Goal: Find specific page/section: Find specific page/section

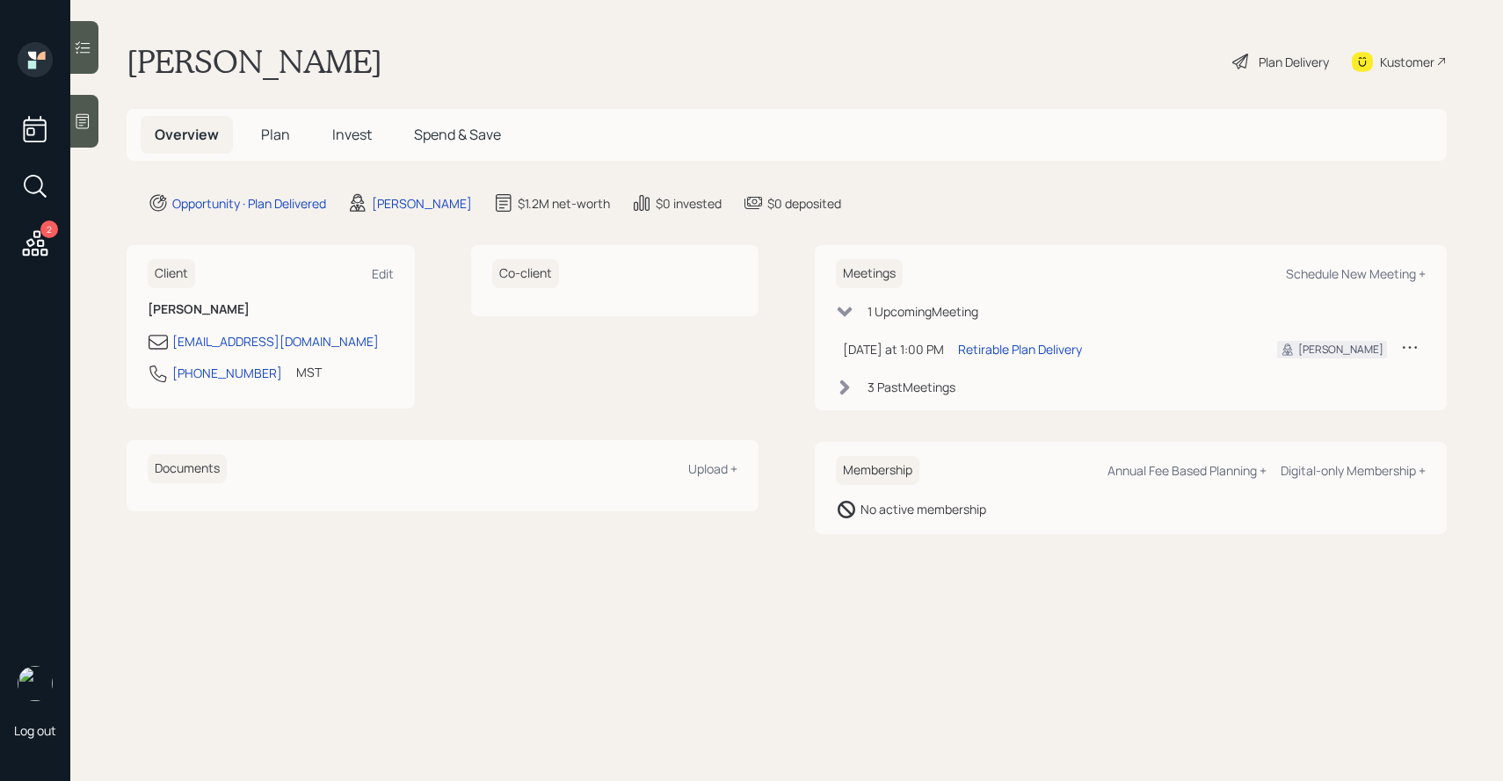
click at [286, 124] on h5 "Plan" at bounding box center [275, 135] width 57 height 38
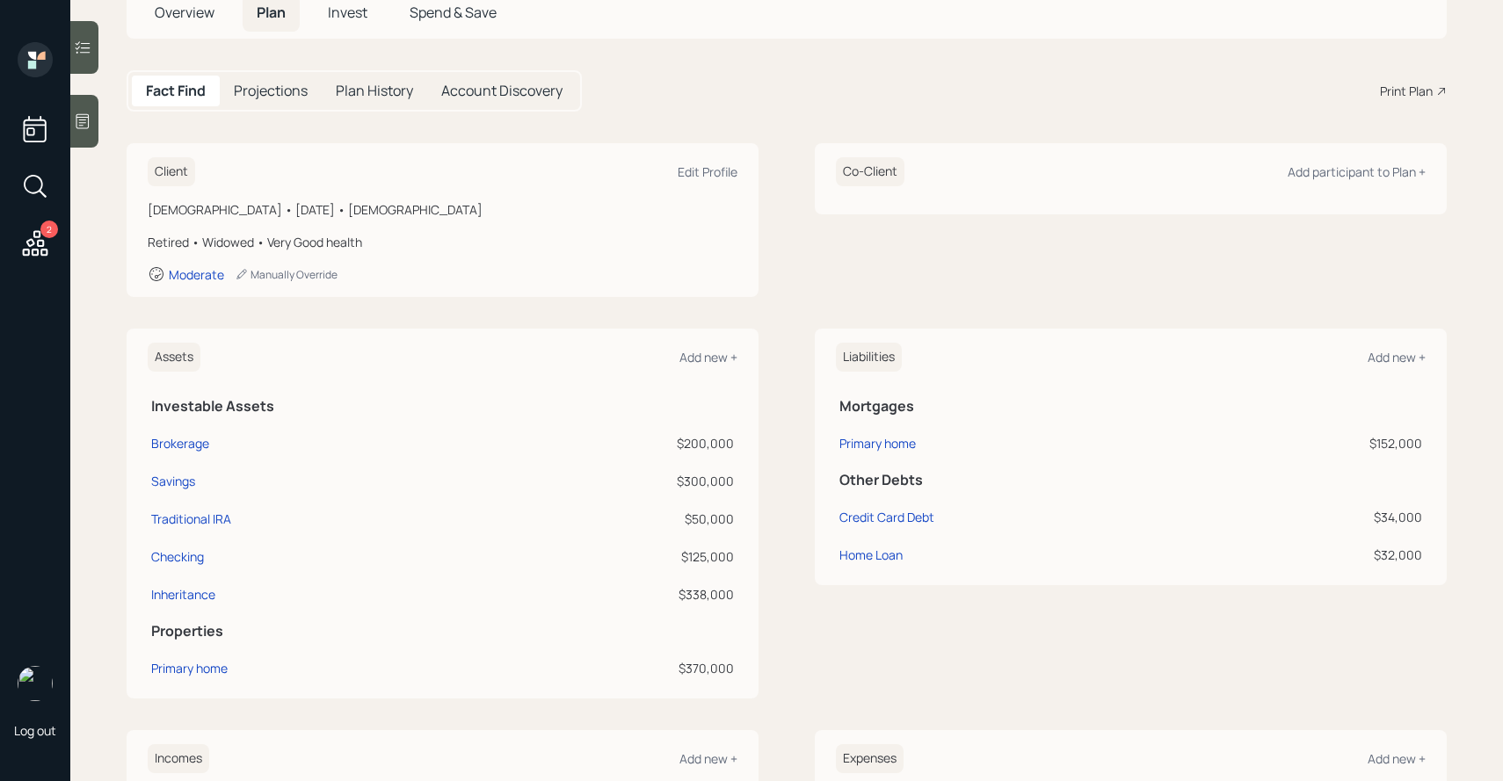
scroll to position [54, 0]
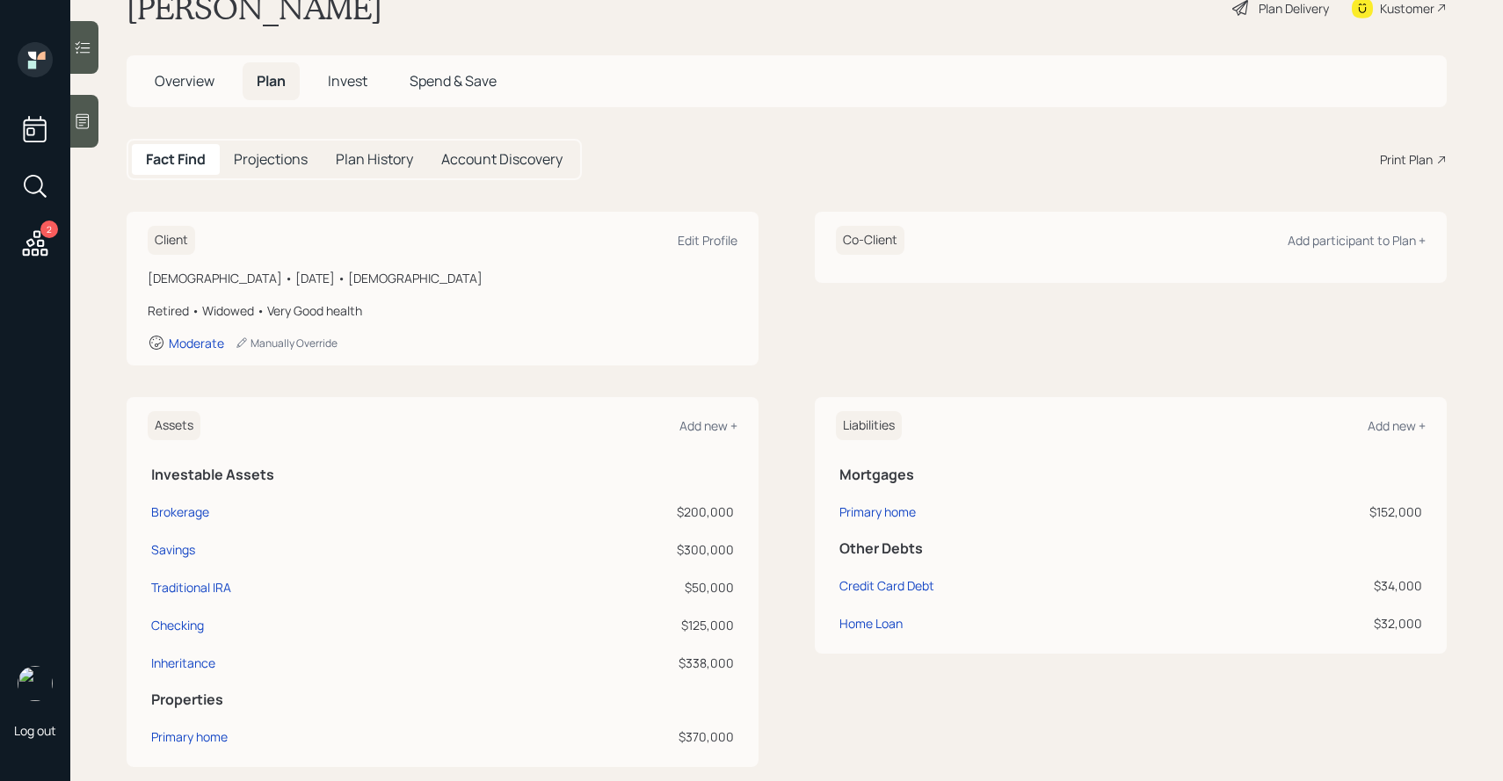
click at [1393, 4] on div "Kustomer" at bounding box center [1407, 8] width 54 height 18
